Goal: Transaction & Acquisition: Purchase product/service

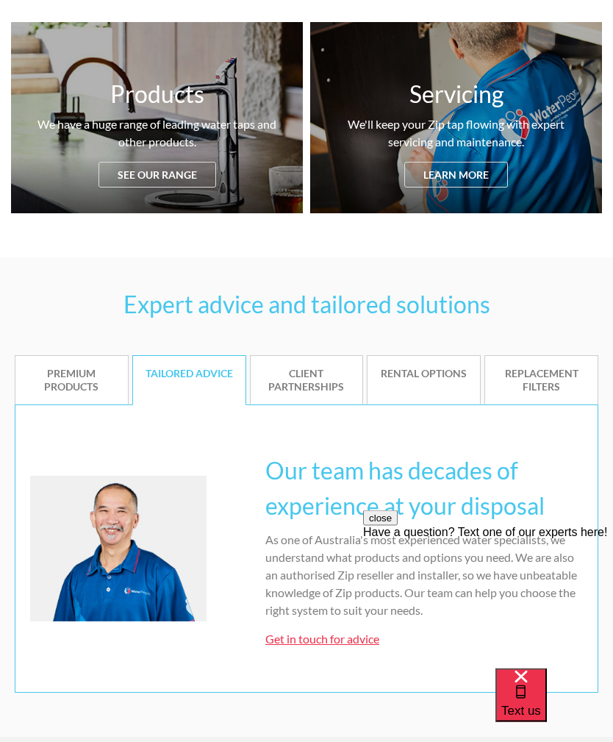
scroll to position [674, 0]
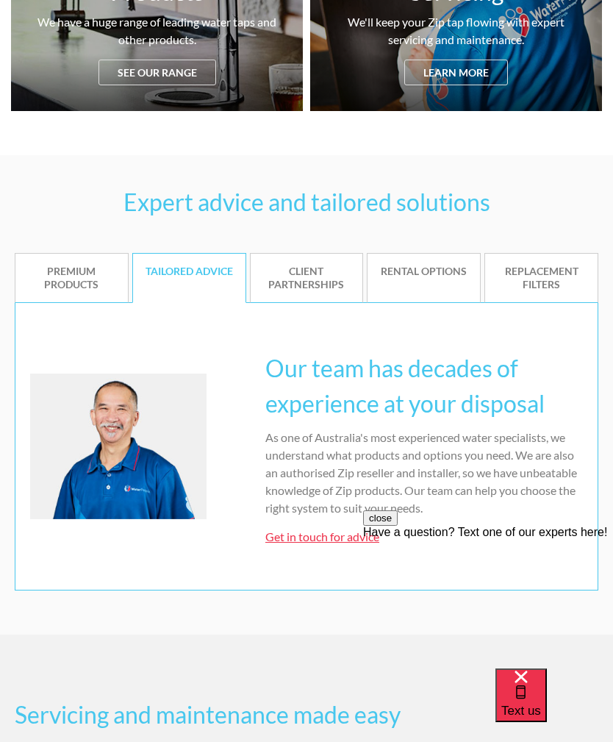
click at [56, 278] on div "Premium products" at bounding box center [71, 278] width 90 height 26
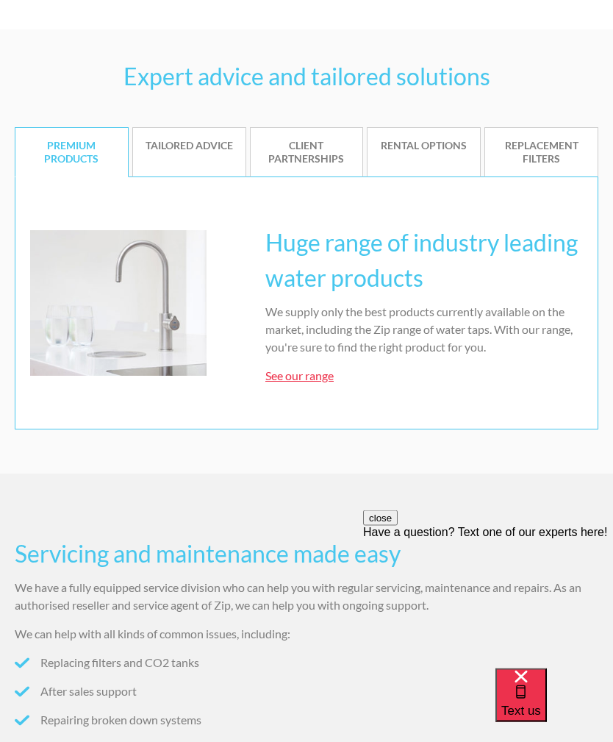
scroll to position [861, 0]
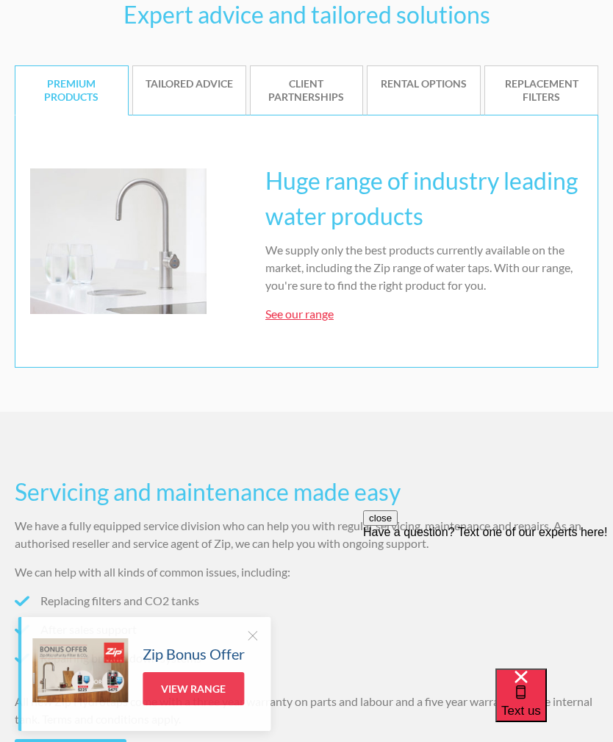
click at [308, 318] on link "See our range" at bounding box center [300, 314] width 68 height 14
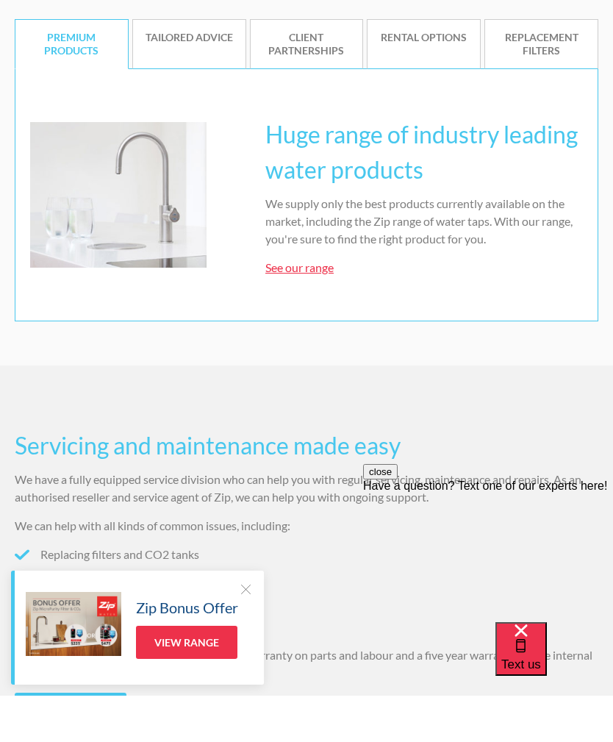
scroll to position [909, 0]
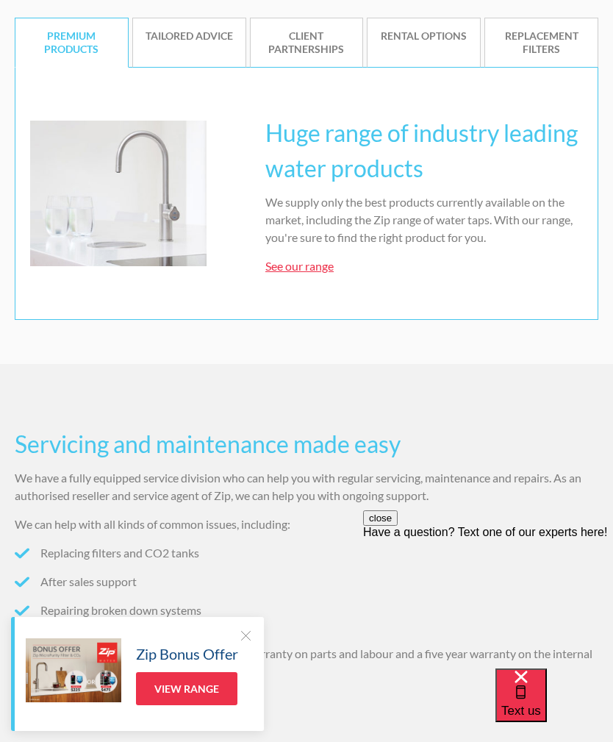
click at [290, 270] on link "See our range" at bounding box center [300, 266] width 68 height 14
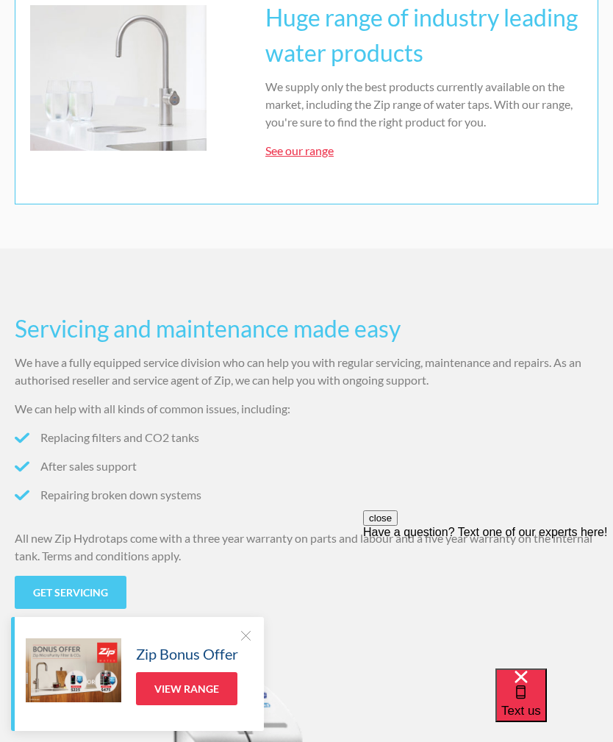
scroll to position [1042, 0]
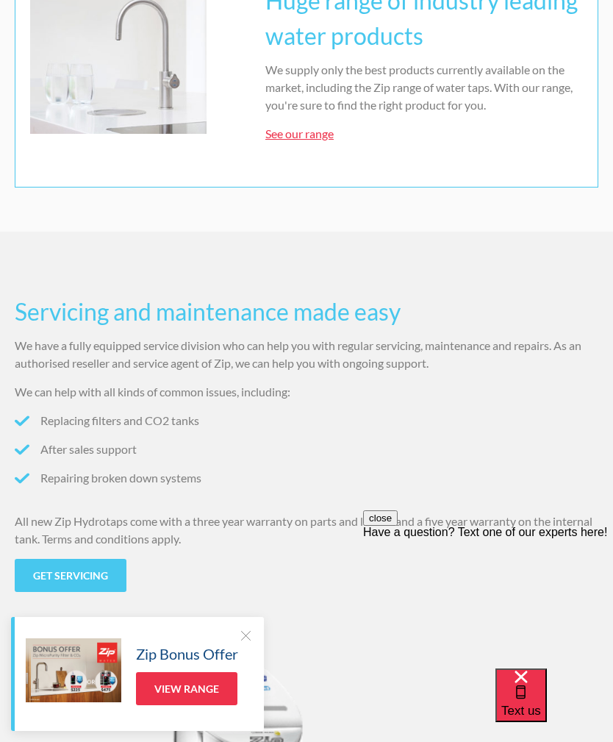
click at [241, 643] on div at bounding box center [245, 635] width 15 height 15
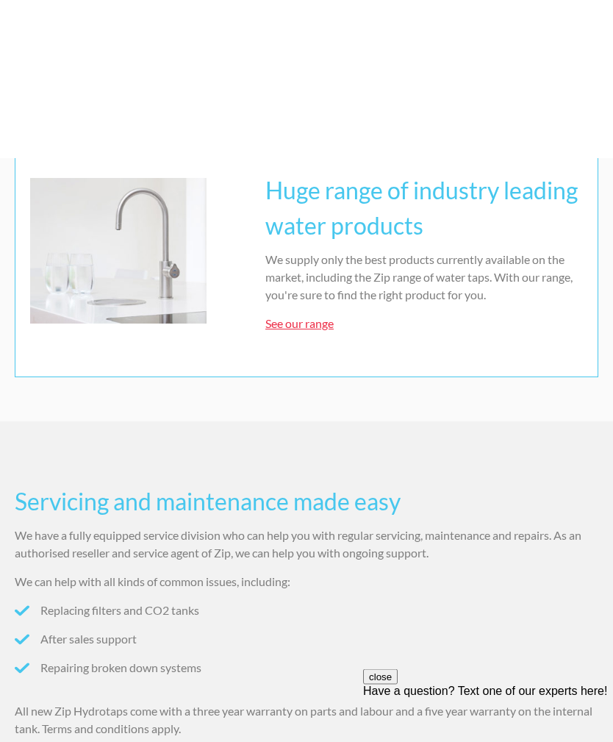
scroll to position [819, 0]
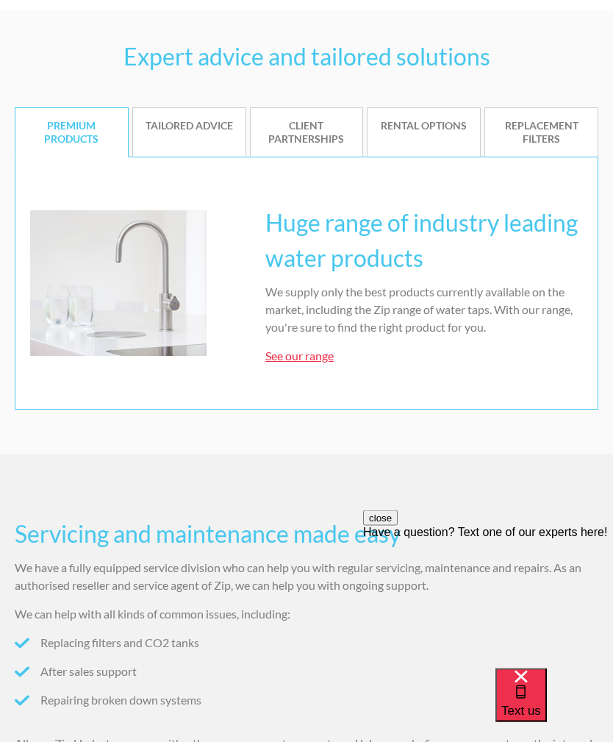
click at [297, 357] on link "See our range" at bounding box center [300, 356] width 68 height 14
click at [380, 232] on h3 "Huge range of industry leading water products" at bounding box center [425, 241] width 318 height 71
click at [317, 373] on div "Huge range of industry leading water products We supply only the best products …" at bounding box center [425, 283] width 318 height 185
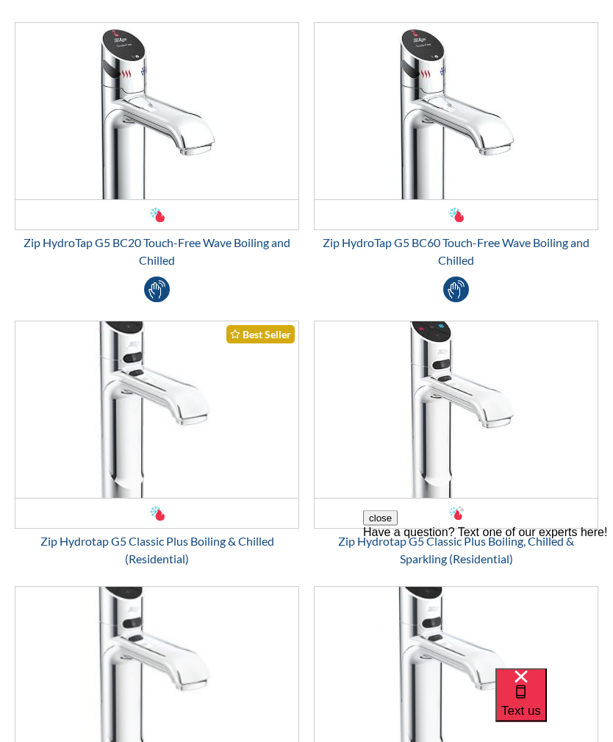
scroll to position [2215, 0]
click at [549, 447] on img "Email Form 3" at bounding box center [456, 409] width 283 height 177
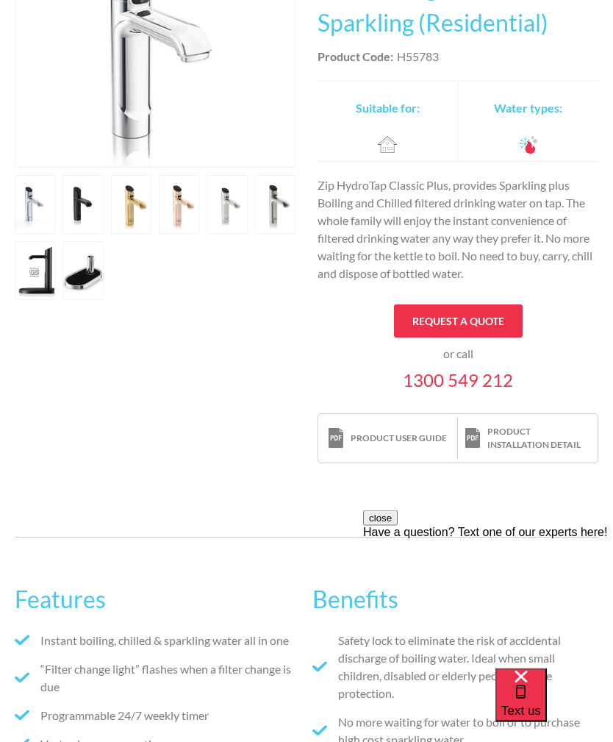
scroll to position [361, 0]
